Goal: Task Accomplishment & Management: Use online tool/utility

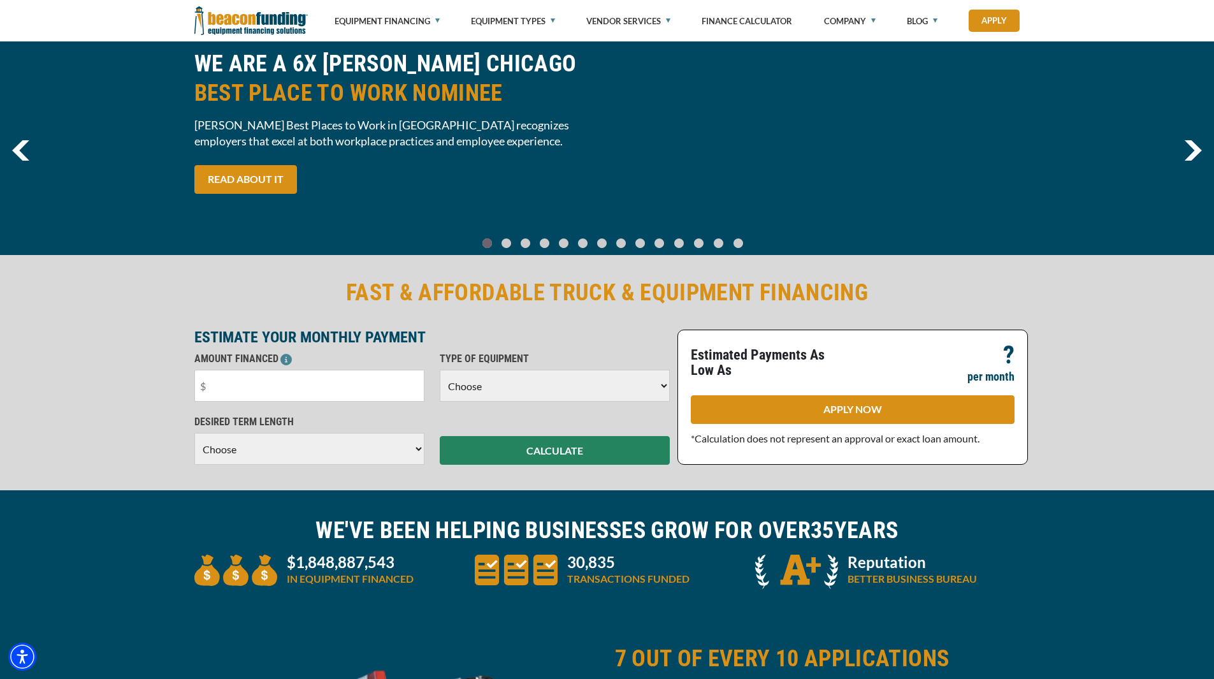
scroll to position [128, 0]
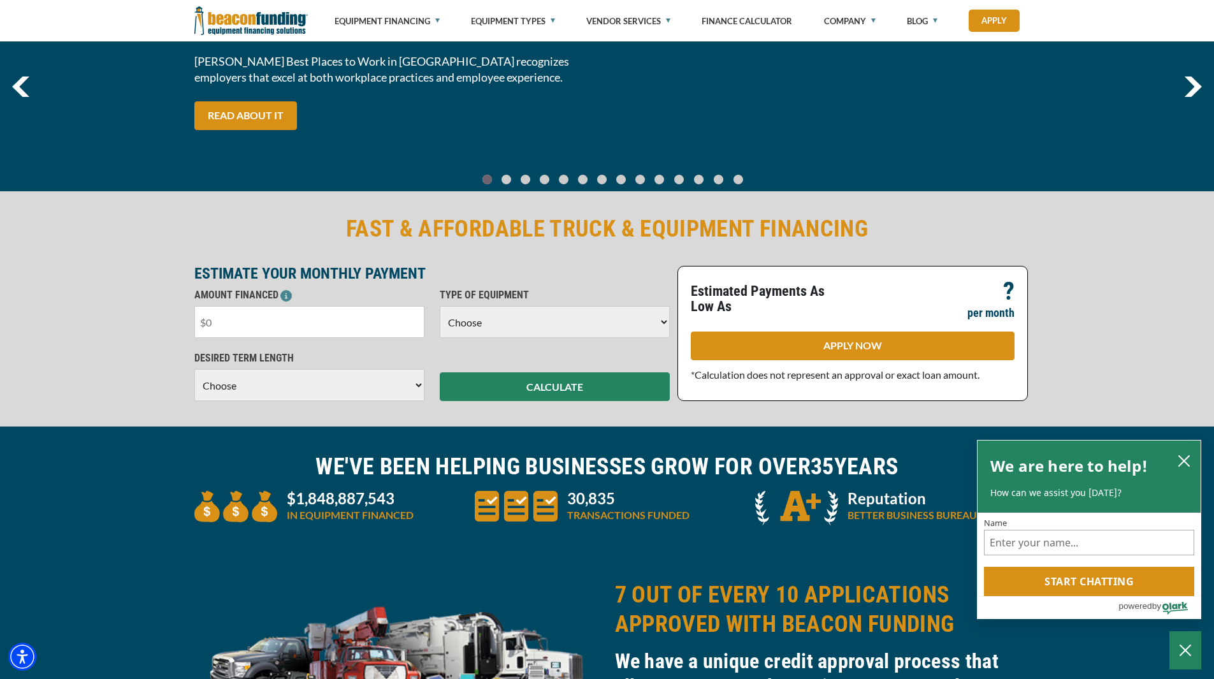
click at [277, 320] on input "text" at bounding box center [309, 322] width 230 height 32
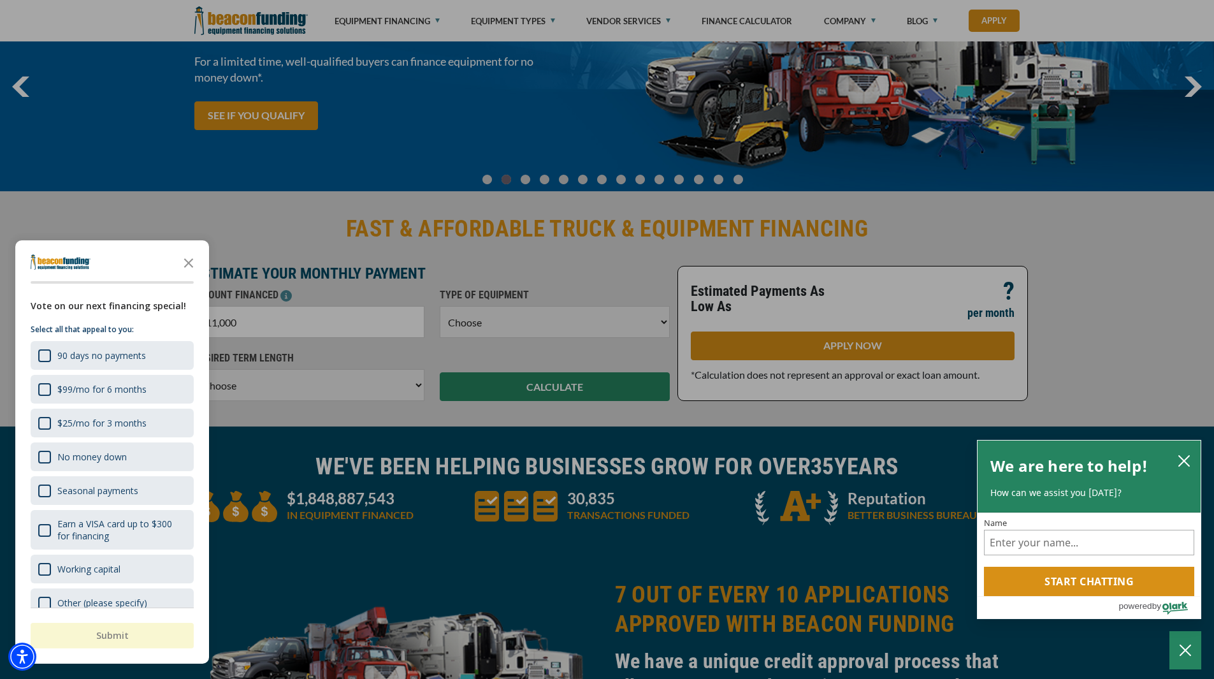
type input "$110,000"
click at [537, 270] on div at bounding box center [607, 339] width 1214 height 679
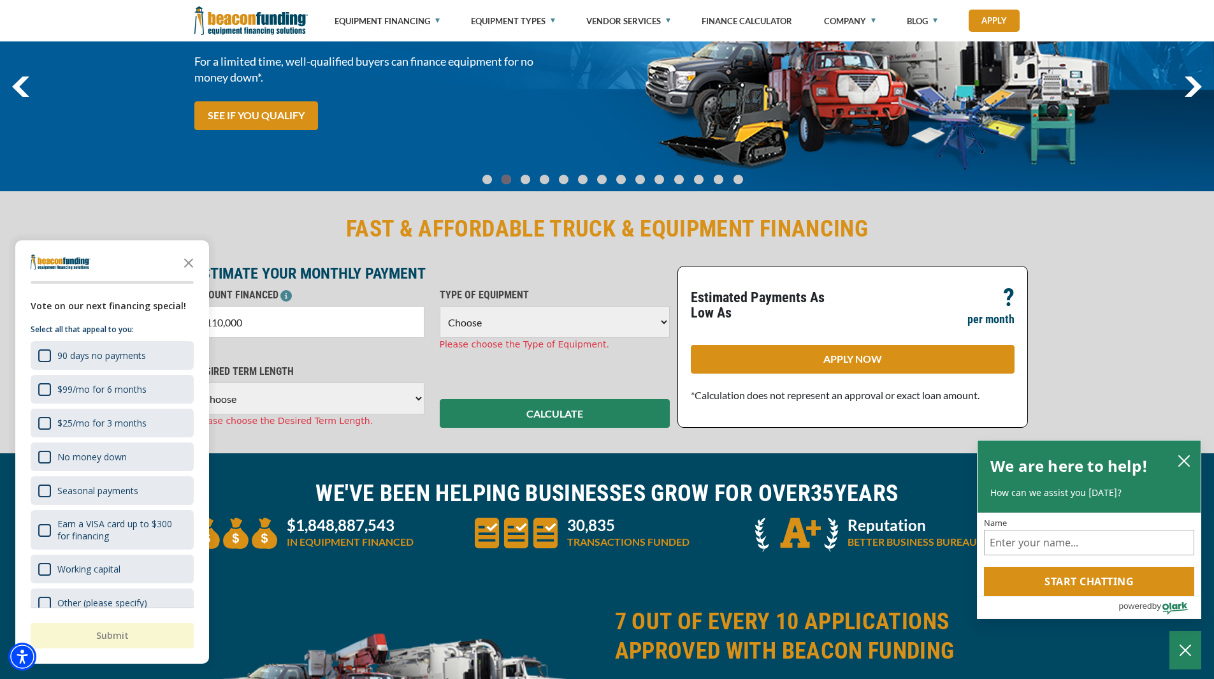
click at [560, 327] on select "Choose Backhoe Boom/Bucket Truck Chipper Commercial Mower Crane DTG/DTF Printin…" at bounding box center [555, 322] width 230 height 32
click at [193, 266] on icon "Close the survey" at bounding box center [189, 262] width 26 height 26
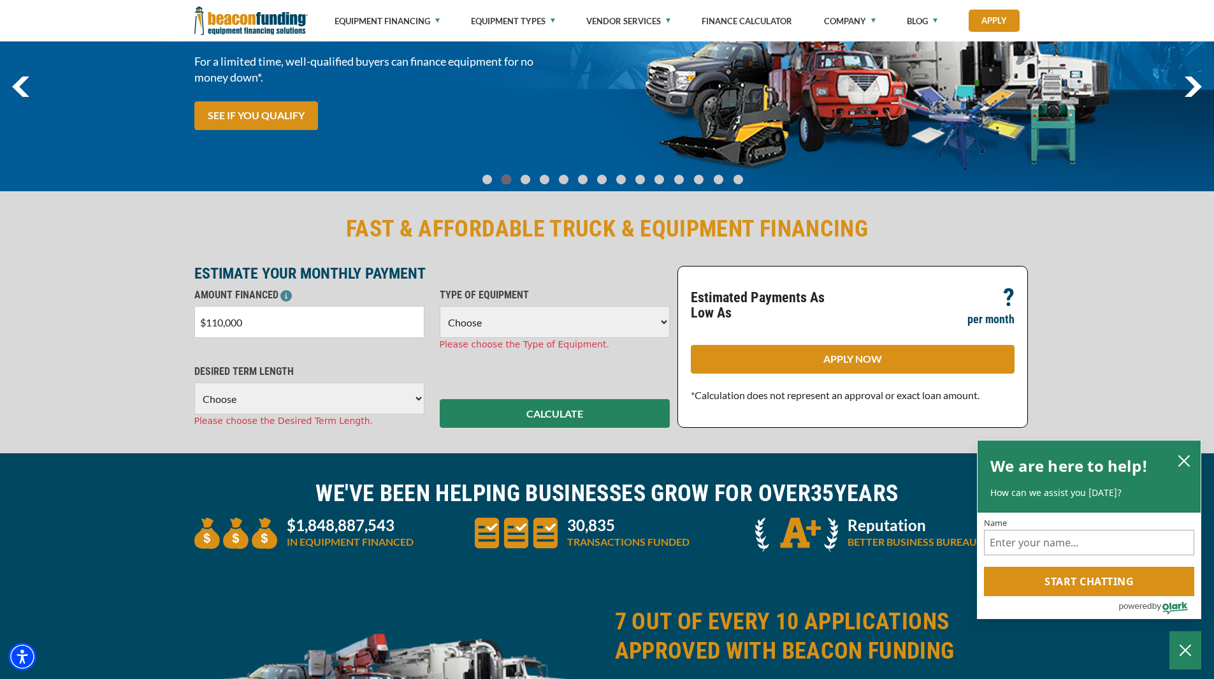
click at [589, 321] on select "Choose Backhoe Boom/Bucket Truck Chipper Commercial Mower Crane DTG/DTF Printin…" at bounding box center [555, 322] width 230 height 32
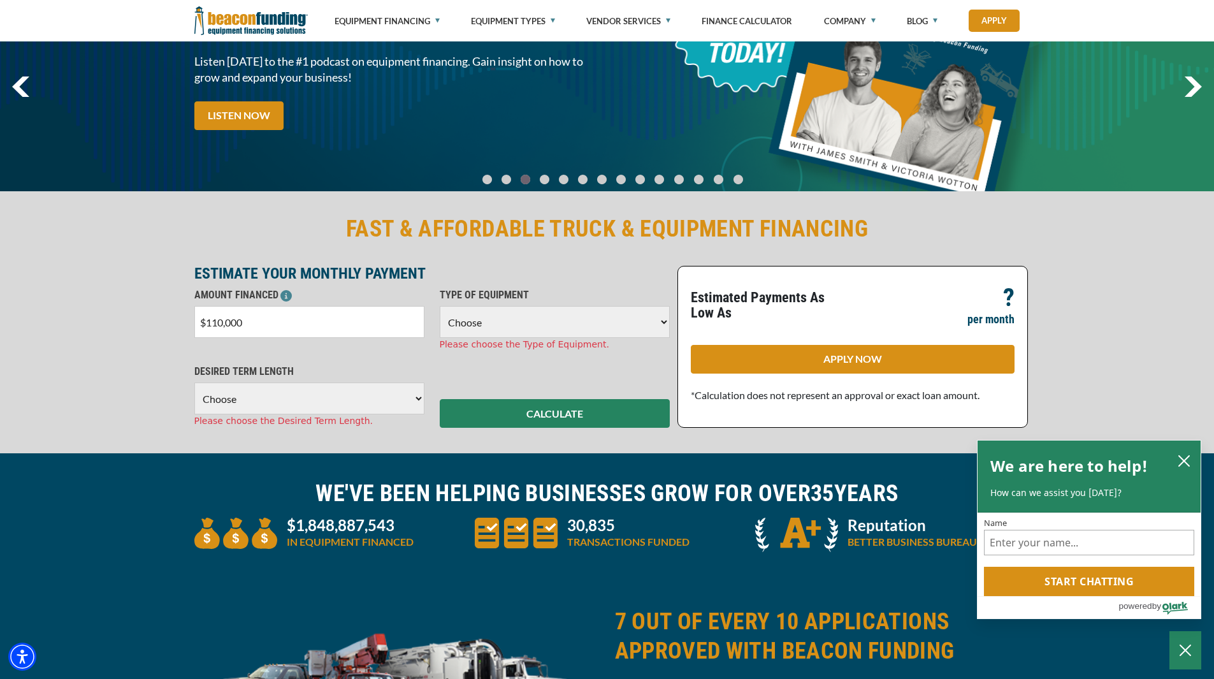
select select "14"
click at [440, 306] on select "Choose Backhoe Boom/Bucket Truck Chipper Commercial Mower Crane DTG/DTF Printin…" at bounding box center [555, 322] width 230 height 32
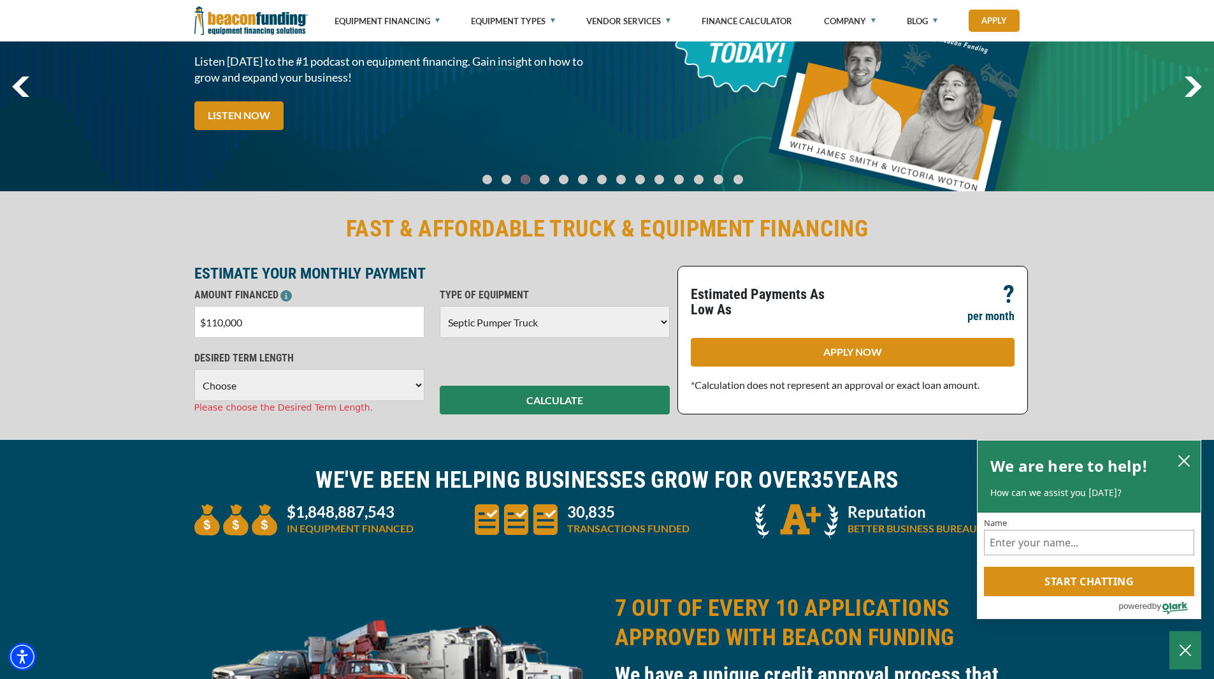
click at [331, 384] on select "Choose 36 Months 48 Months 60 Months 72 Months" at bounding box center [309, 385] width 230 height 32
select select "72"
click at [194, 369] on select "Choose 36 Months 48 Months 60 Months 72 Months" at bounding box center [309, 385] width 230 height 32
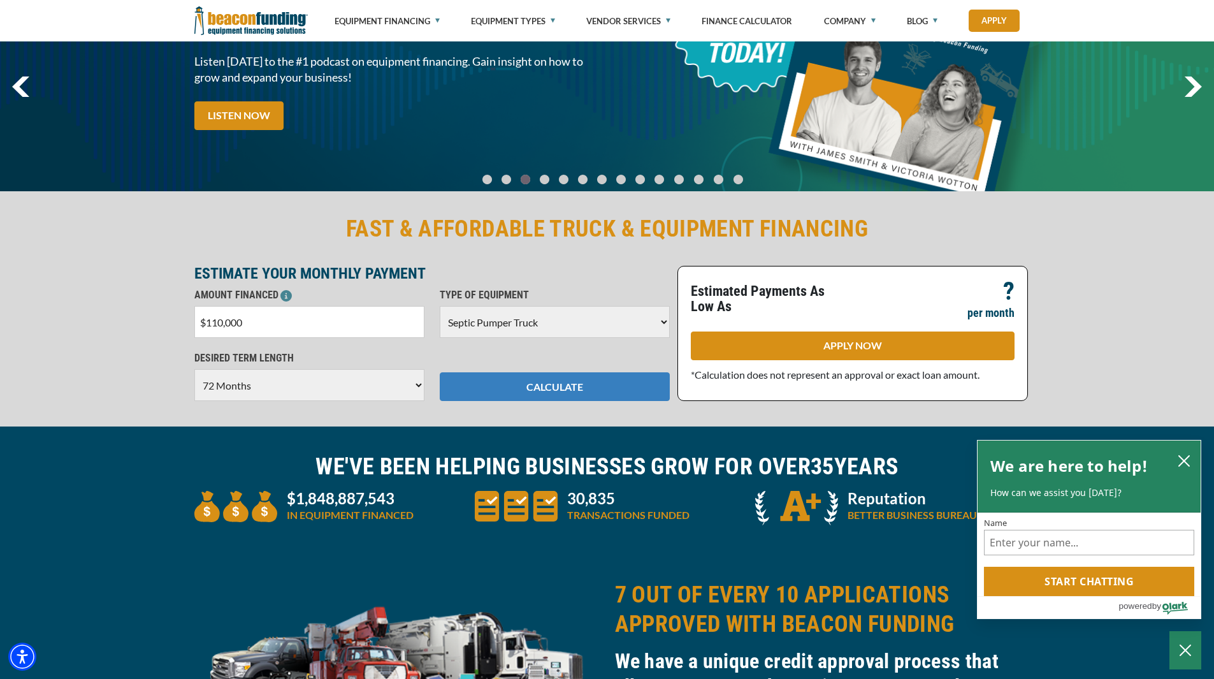
click at [520, 391] on button "CALCULATE" at bounding box center [555, 386] width 230 height 29
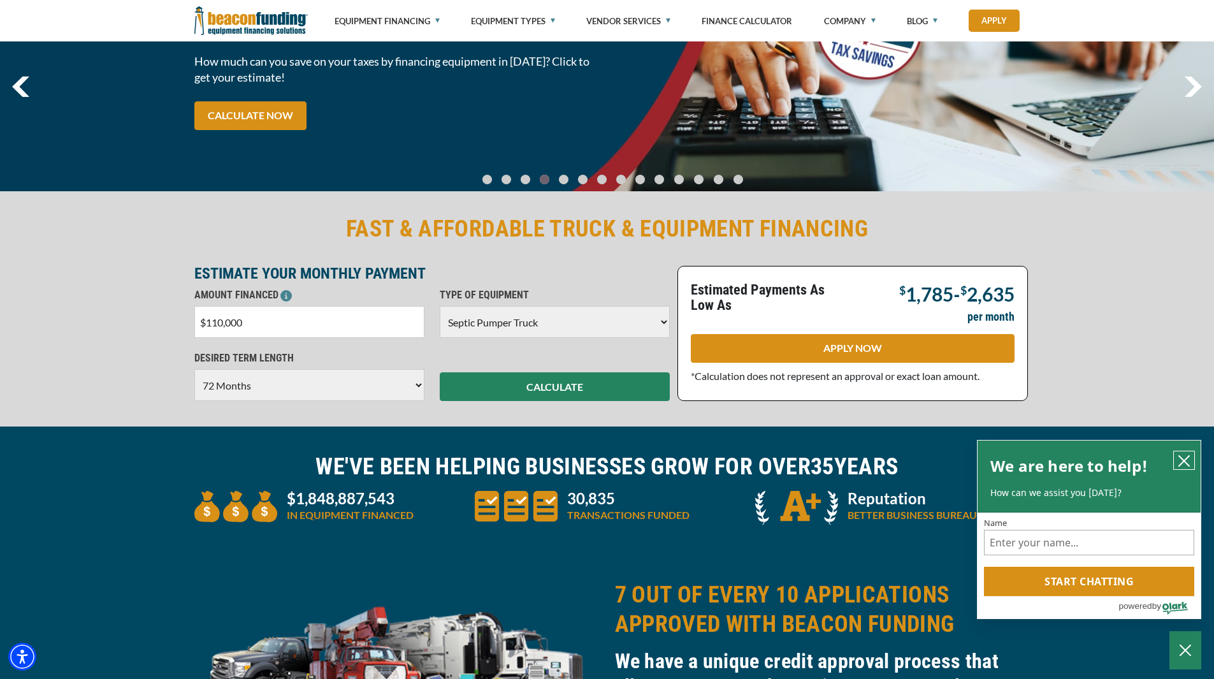
click at [1190, 457] on icon "close chatbox" at bounding box center [1184, 461] width 13 height 13
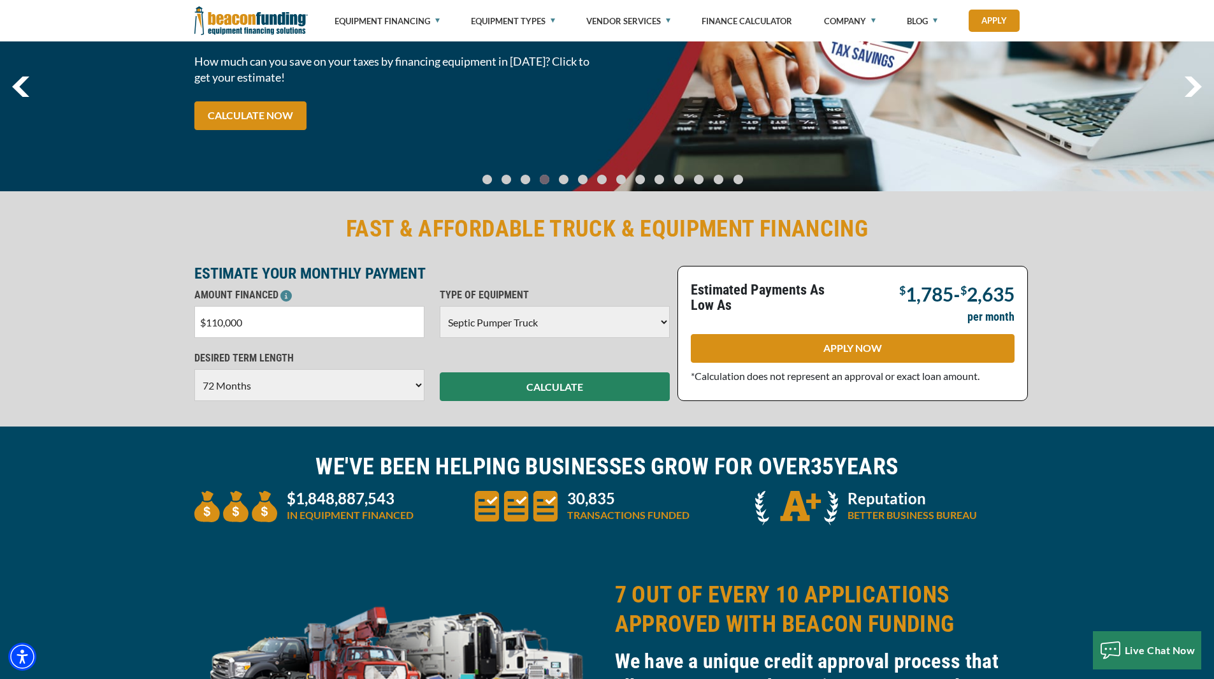
drag, startPoint x: 260, startPoint y: 321, endPoint x: 130, endPoint y: 334, distance: 130.7
click at [101, 311] on div "FAST & AFFORDABLE TRUCK & EQUIPMENT FINANCING ESTIMATE YOUR MONTHLY PAYMENT AMO…" at bounding box center [607, 308] width 1214 height 238
type input "$85,000"
click at [606, 386] on button "CALCULATE" at bounding box center [555, 386] width 230 height 29
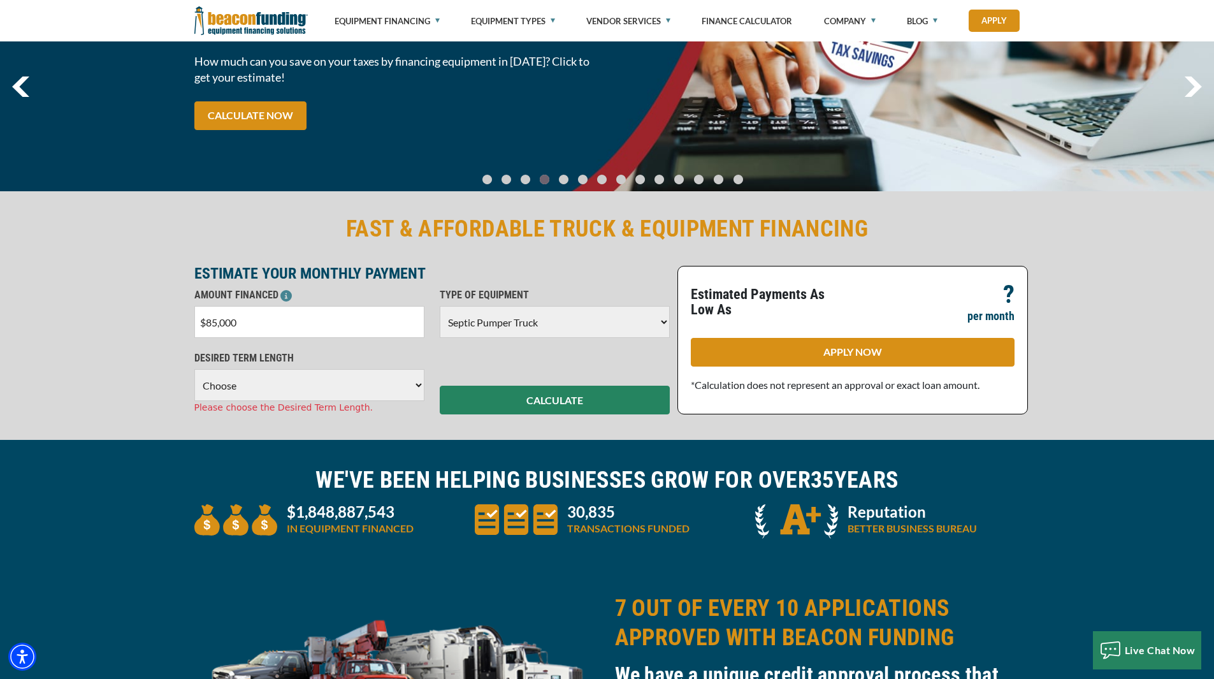
drag, startPoint x: 347, startPoint y: 383, endPoint x: 333, endPoint y: 384, distance: 14.1
click at [347, 383] on select "Choose 36 Months 48 Months 60 Months" at bounding box center [309, 385] width 230 height 32
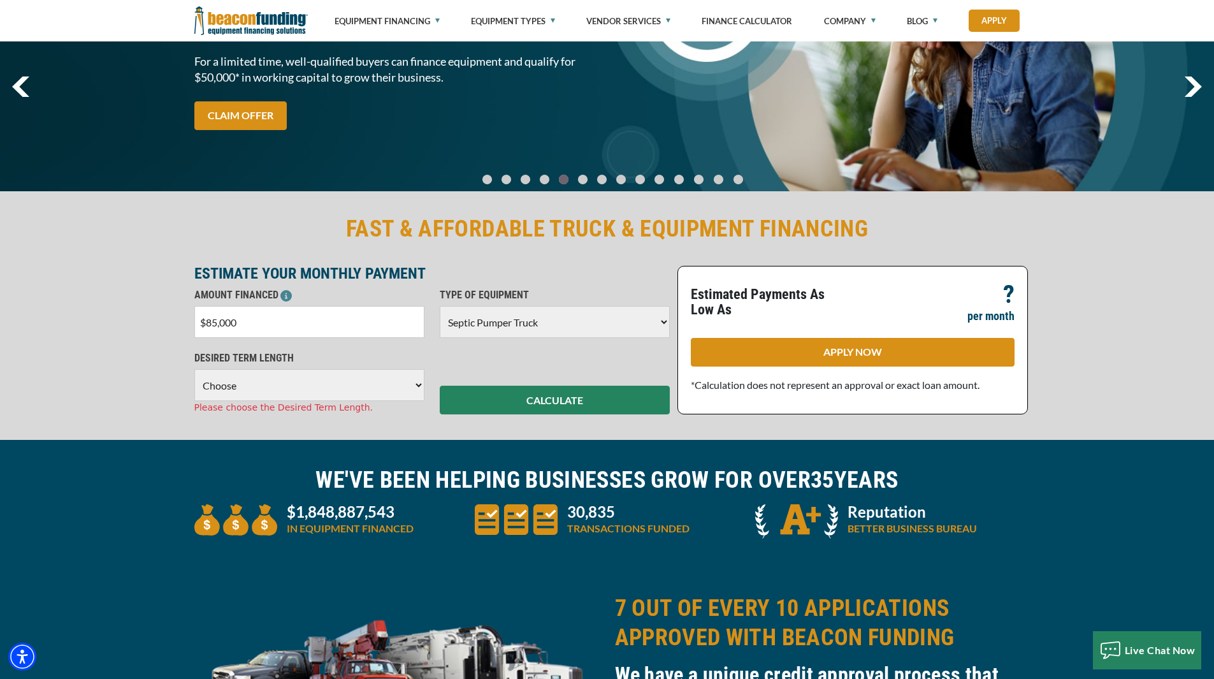
select select "60"
click at [194, 369] on select "Choose 36 Months 48 Months 60 Months" at bounding box center [309, 385] width 230 height 32
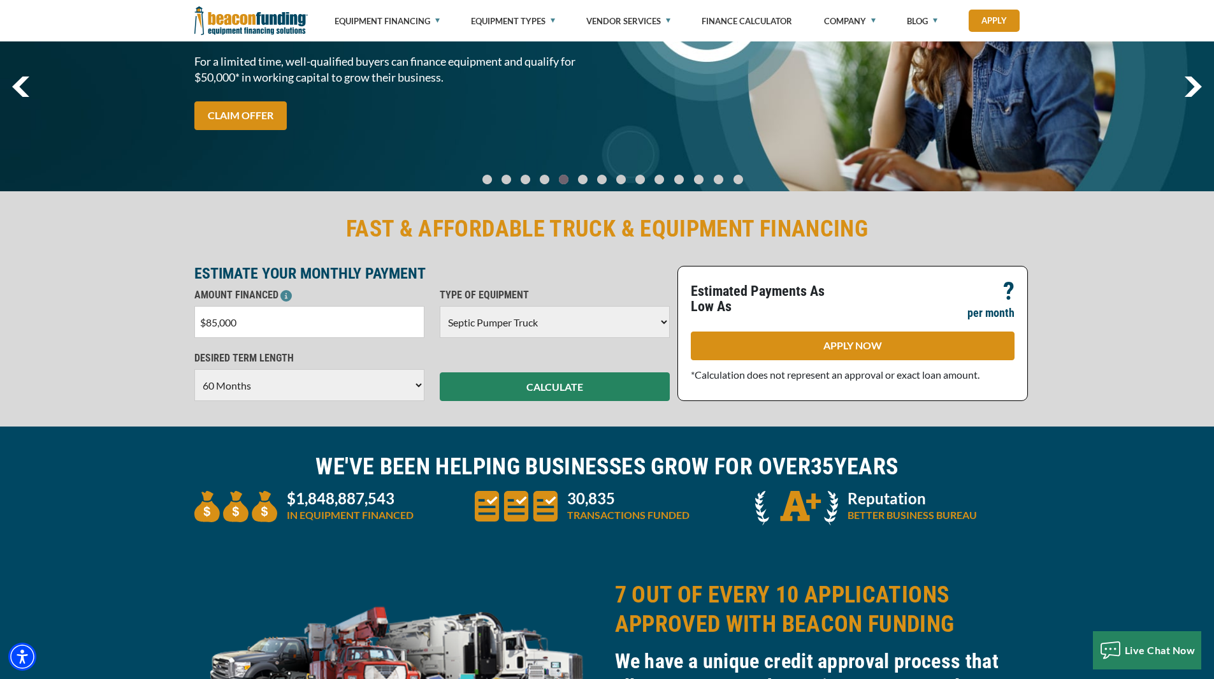
click at [309, 388] on select "Choose 36 Months 48 Months 60 Months" at bounding box center [309, 385] width 230 height 32
click at [194, 369] on select "Choose 36 Months 48 Months 60 Months" at bounding box center [309, 385] width 230 height 32
click at [509, 381] on button "CALCULATE" at bounding box center [555, 386] width 230 height 29
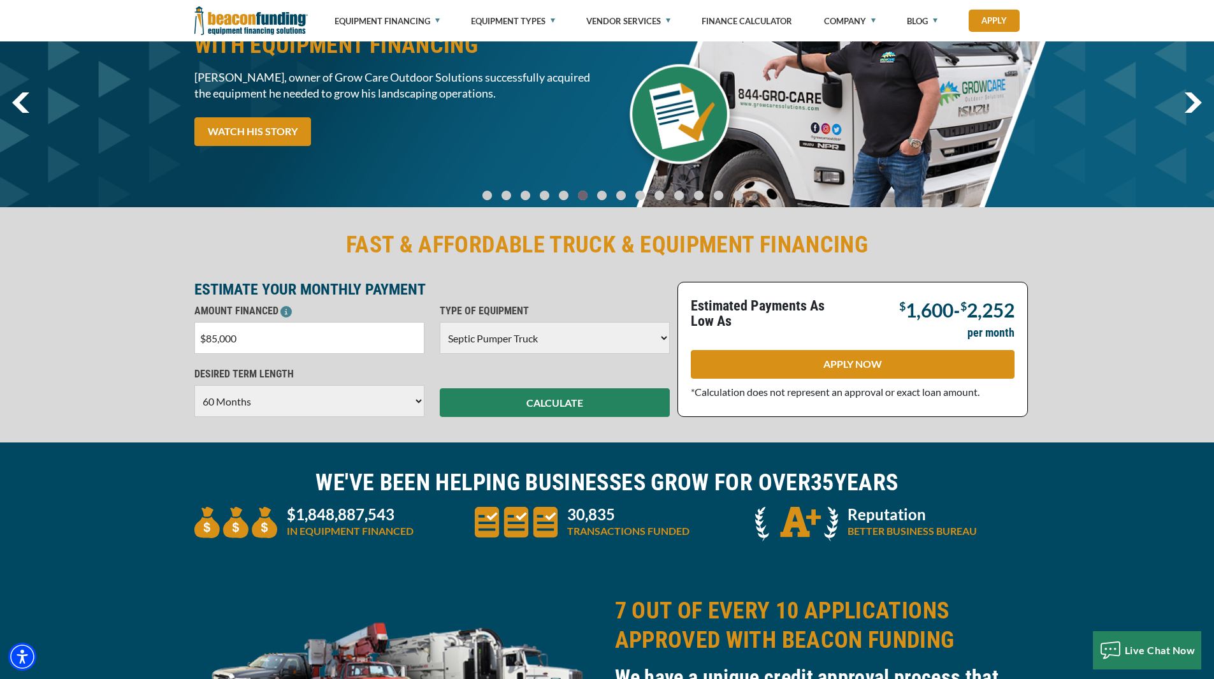
scroll to position [0, 0]
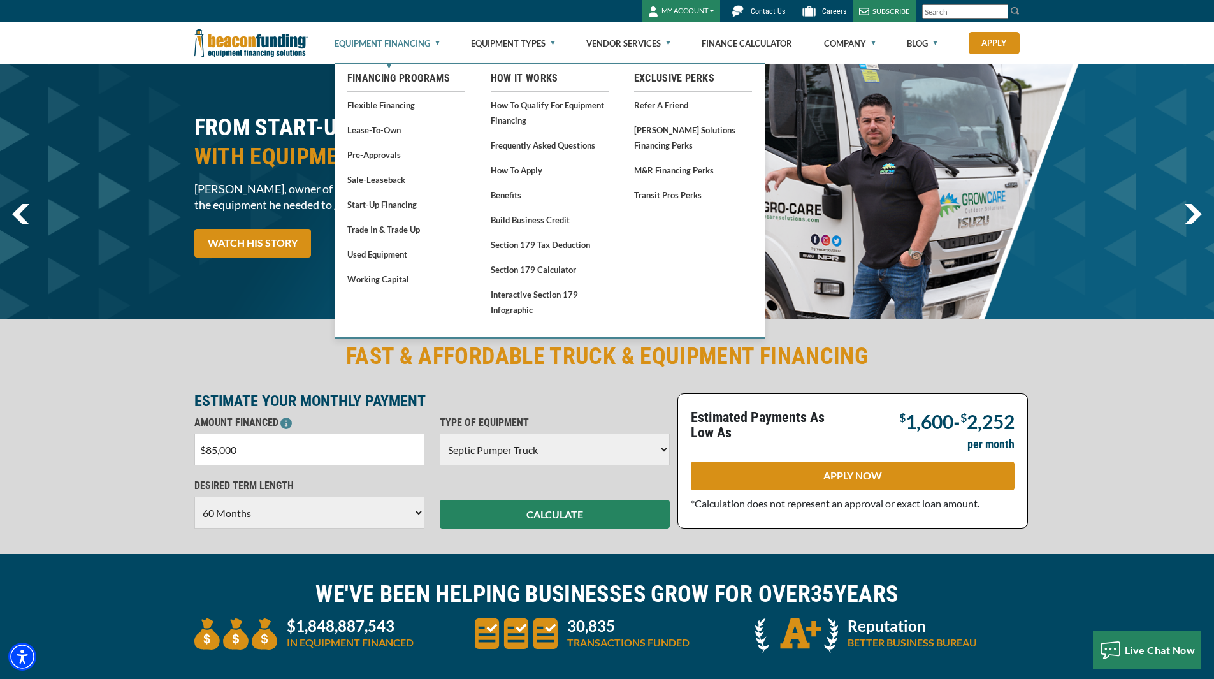
click at [400, 41] on link "Equipment Financing" at bounding box center [387, 43] width 105 height 41
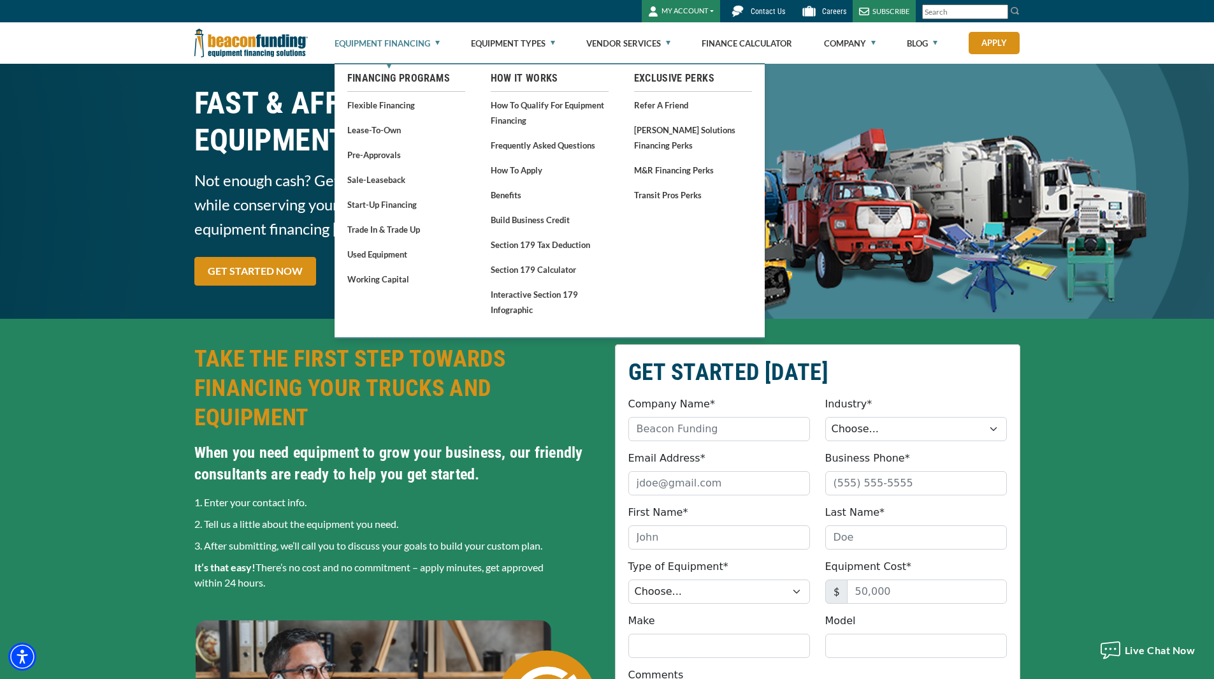
click at [372, 42] on link "Equipment Financing" at bounding box center [387, 43] width 105 height 41
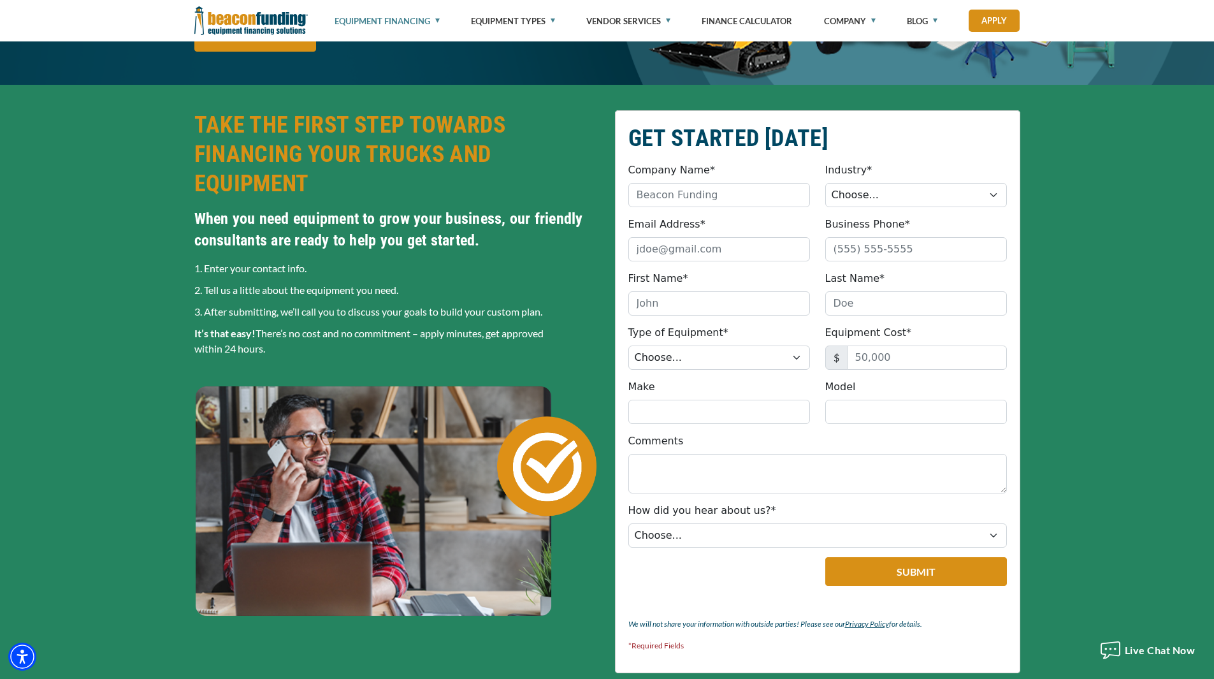
scroll to position [255, 0]
